Goal: Task Accomplishment & Management: Manage account settings

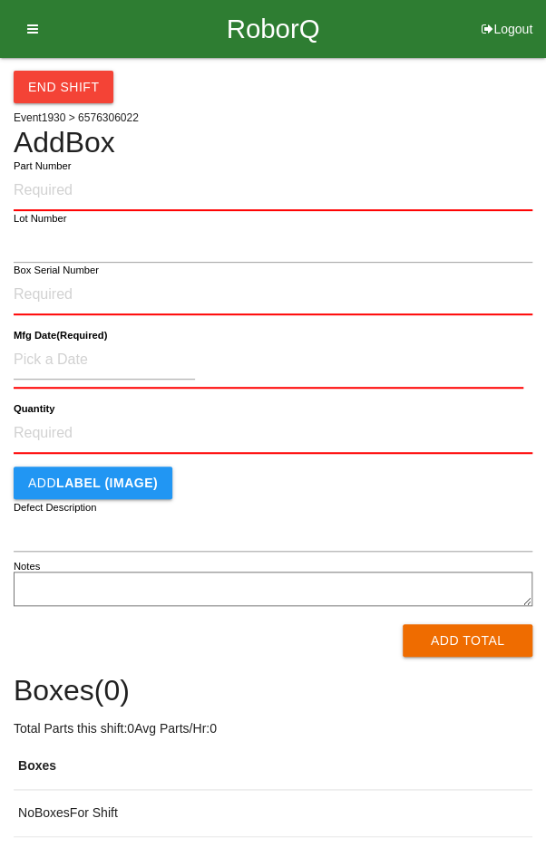
click at [35, 27] on icon at bounding box center [26, 29] width 23 height 58
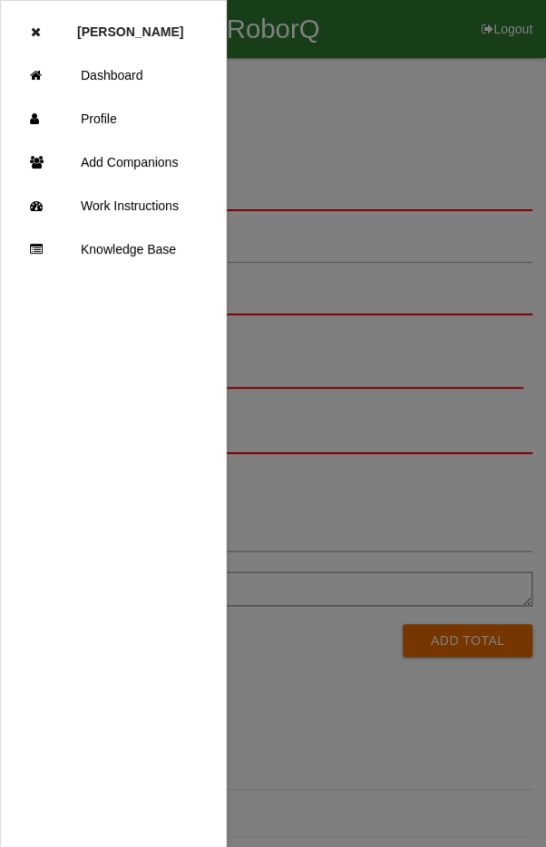
click at [438, 118] on div at bounding box center [273, 508] width 546 height 1017
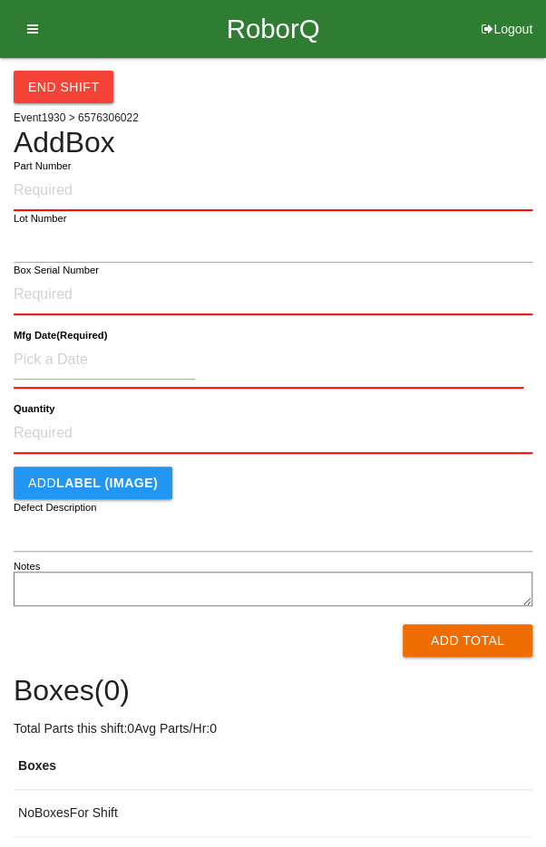
click at [39, 91] on button "End Shift" at bounding box center [64, 87] width 100 height 33
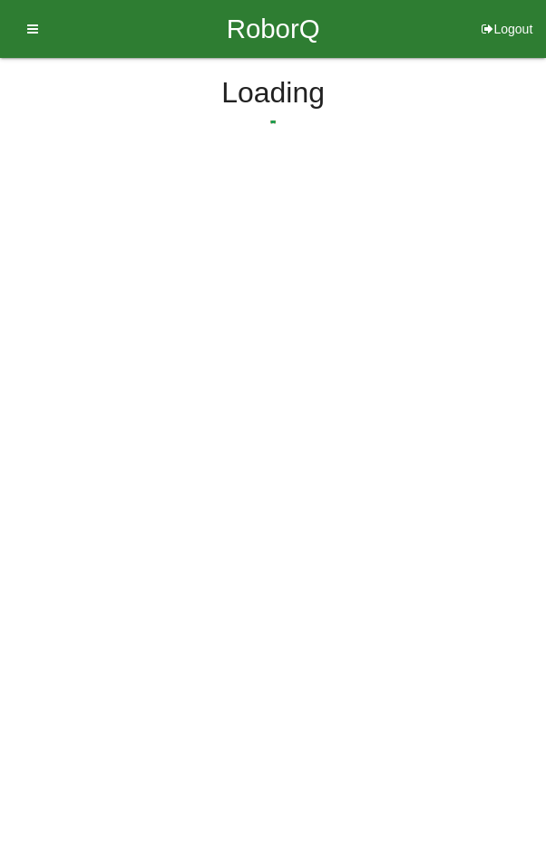
select select "12"
select select "56"
select select "2"
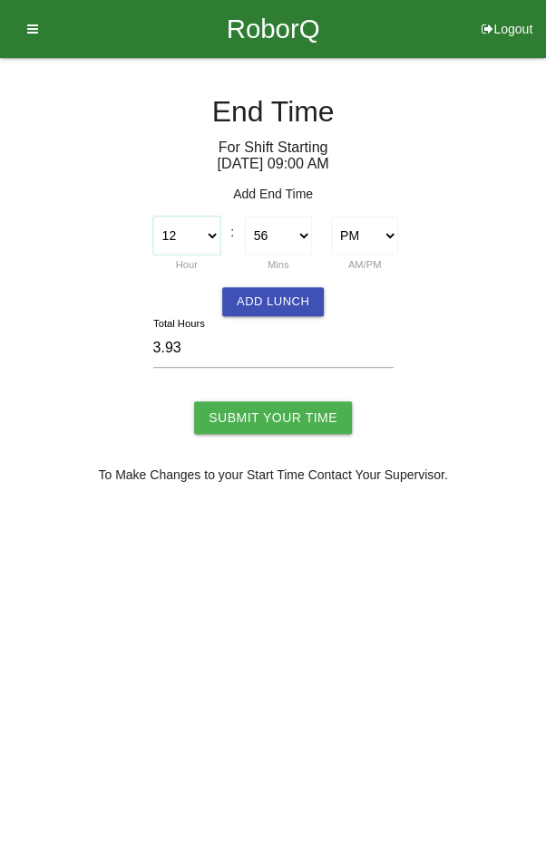
click at [204, 243] on select "1 2 3 4 5 6 7 8 9 10 11 12" at bounding box center [186, 236] width 67 height 38
select select "1"
type input "4.93"
click at [280, 247] on select "00 01 02 03 04 05 06 07 08 09 10 11 12 13 14 15 16 17 18 19 20 21 22 23 24 25 2…" at bounding box center [278, 236] width 67 height 38
select select "0"
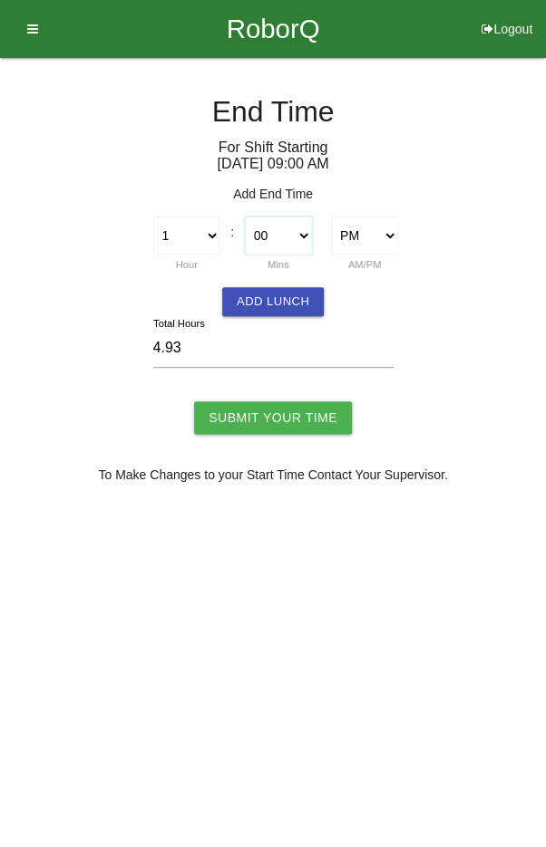
type input "4.00"
click at [280, 421] on input "Submit Your Time" at bounding box center [273, 417] width 158 height 33
type input "Processing..."
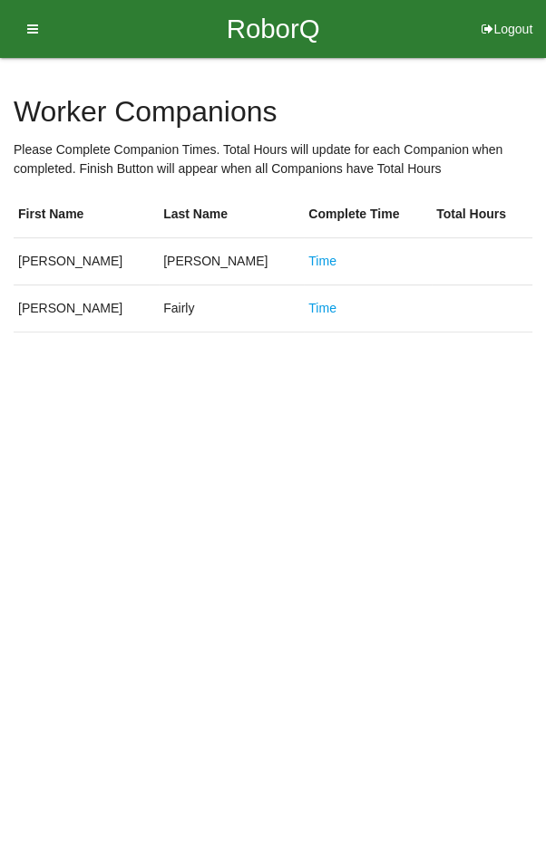
click at [308, 264] on link "Time" at bounding box center [322, 261] width 28 height 15
select select "12"
select select "56"
select select "2"
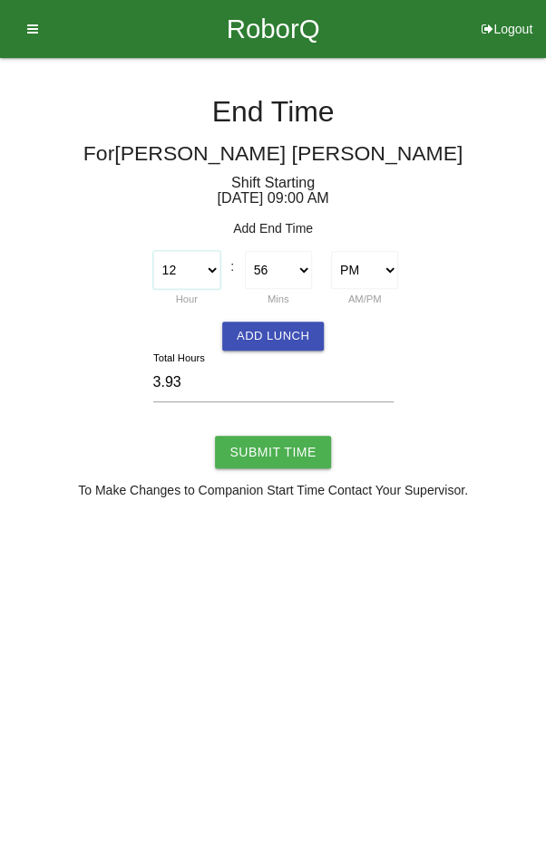
click at [202, 279] on select "1 2 3 4 5 6 7 8 9 10 11 12" at bounding box center [186, 270] width 67 height 38
select select "1"
type input "4.93"
click at [295, 277] on select "00 01 02 03 04 05 06 07 08 09 10 11 12 13 14 15 16 17 18 19 20 21 22 23 24 25 2…" at bounding box center [278, 270] width 67 height 38
select select "0"
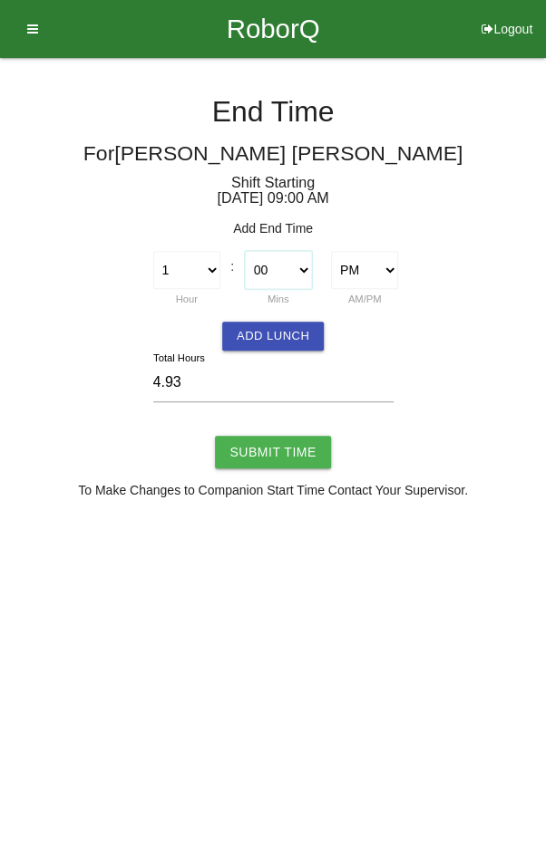
type input "4.00"
click at [282, 454] on input "Submit Time" at bounding box center [272, 452] width 115 height 33
type input "Processing..."
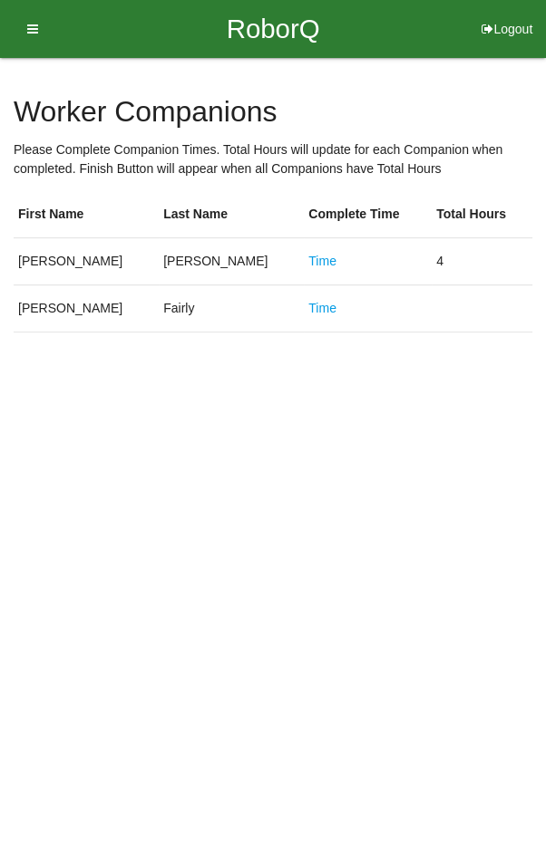
click at [308, 312] on link "Time" at bounding box center [322, 308] width 28 height 15
select select "12"
select select "56"
select select "2"
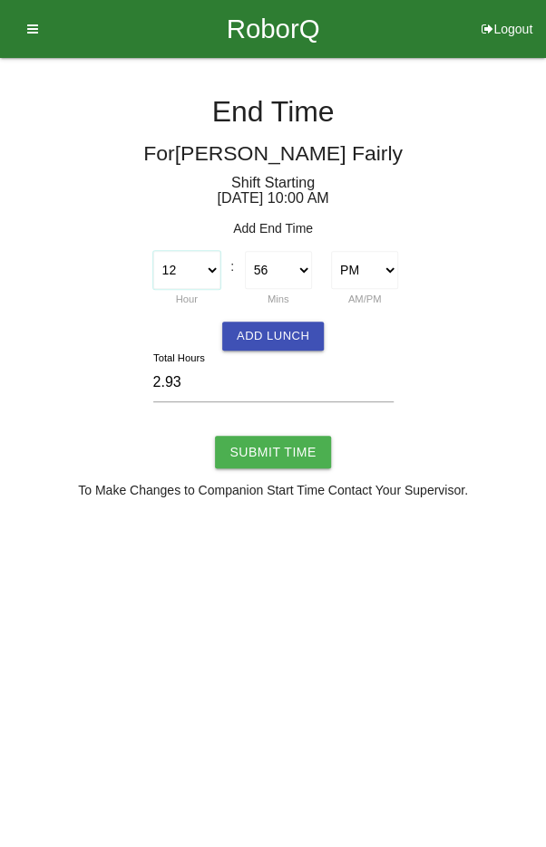
click at [210, 278] on select "1 2 3 4 5 6 7 8 9 10 11 12" at bounding box center [186, 270] width 67 height 38
select select "1"
type input "3.93"
click at [304, 278] on select "00 01 02 03 04 05 06 07 08 09 10 11 12 13 14 15 16 17 18 19 20 21 22 23 24 25 2…" at bounding box center [278, 270] width 67 height 38
select select "0"
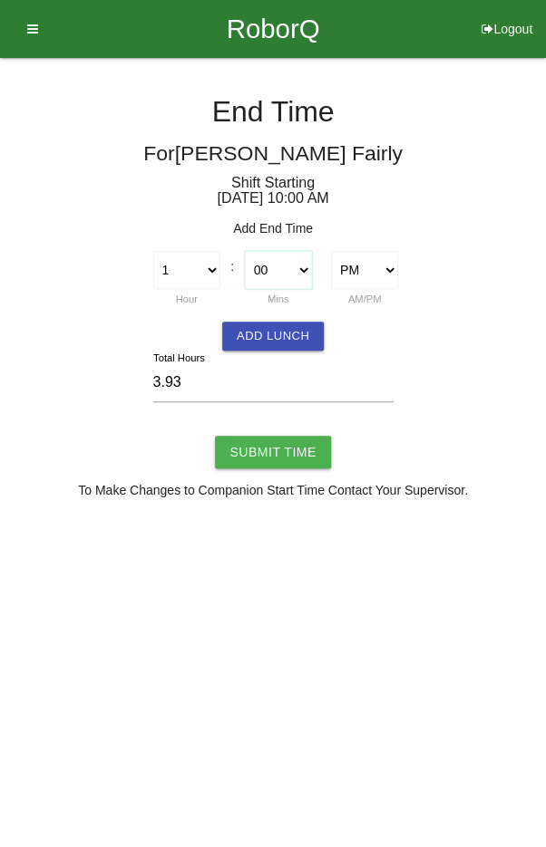
type input "3.00"
click at [277, 459] on input "Submit Time" at bounding box center [272, 452] width 115 height 33
type input "Processing..."
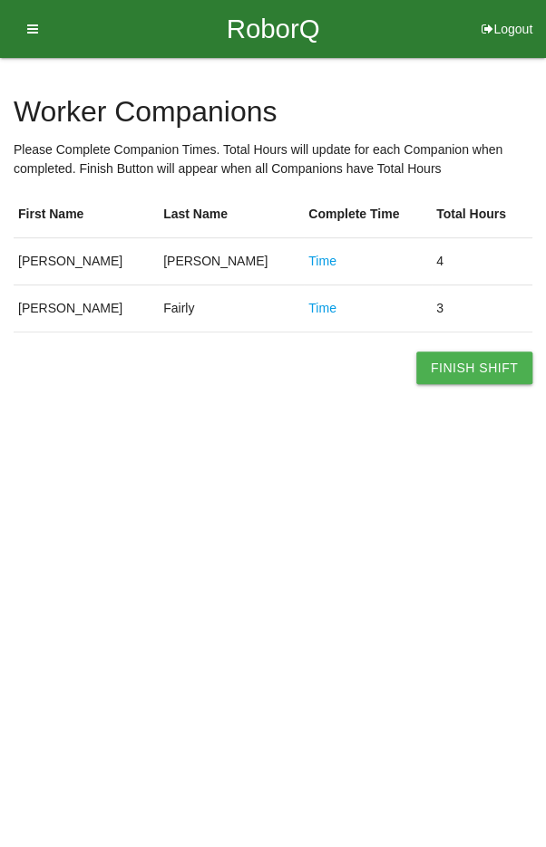
click at [496, 377] on button "Finish Shift" at bounding box center [474, 368] width 116 height 33
